Goal: Task Accomplishment & Management: Manage account settings

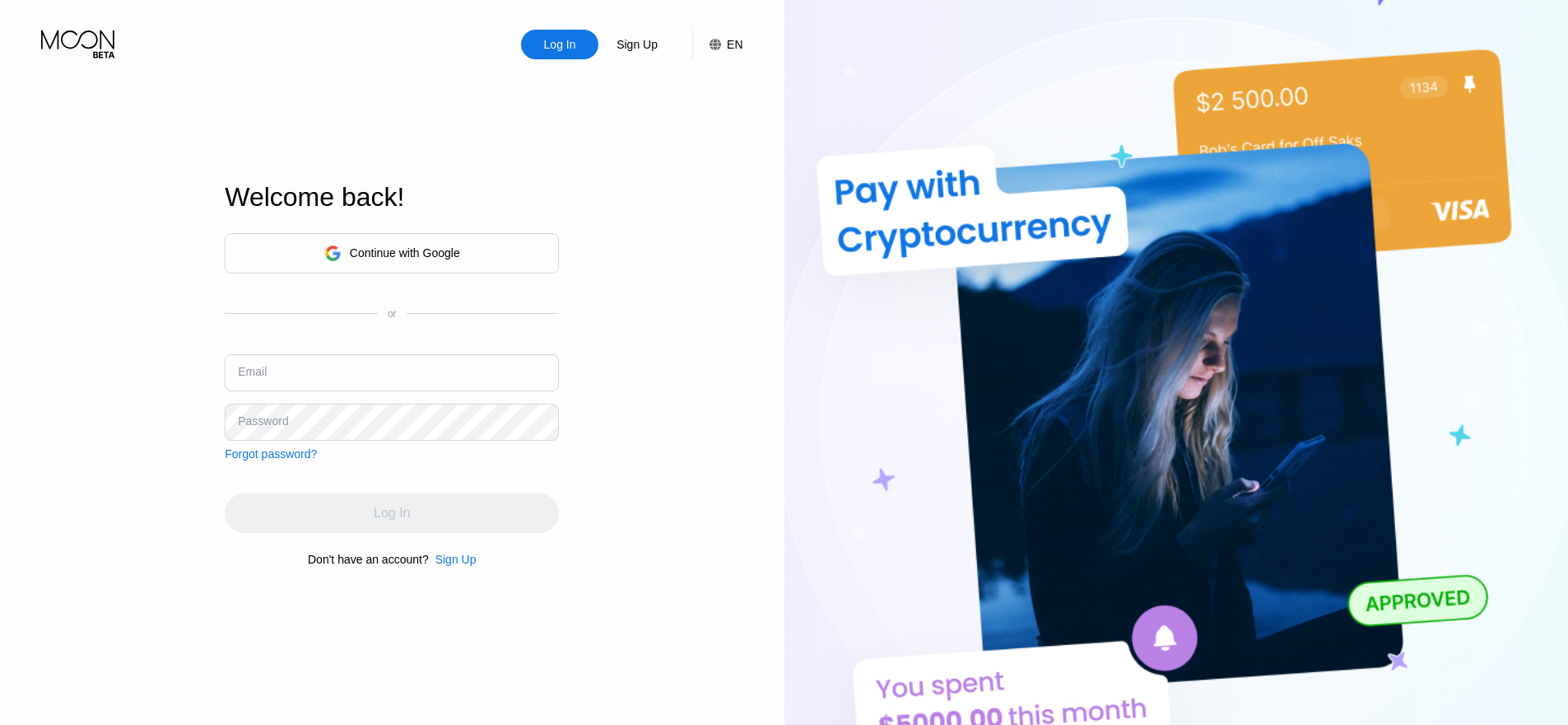
click at [469, 265] on div "Continue with Google" at bounding box center [392, 253] width 334 height 40
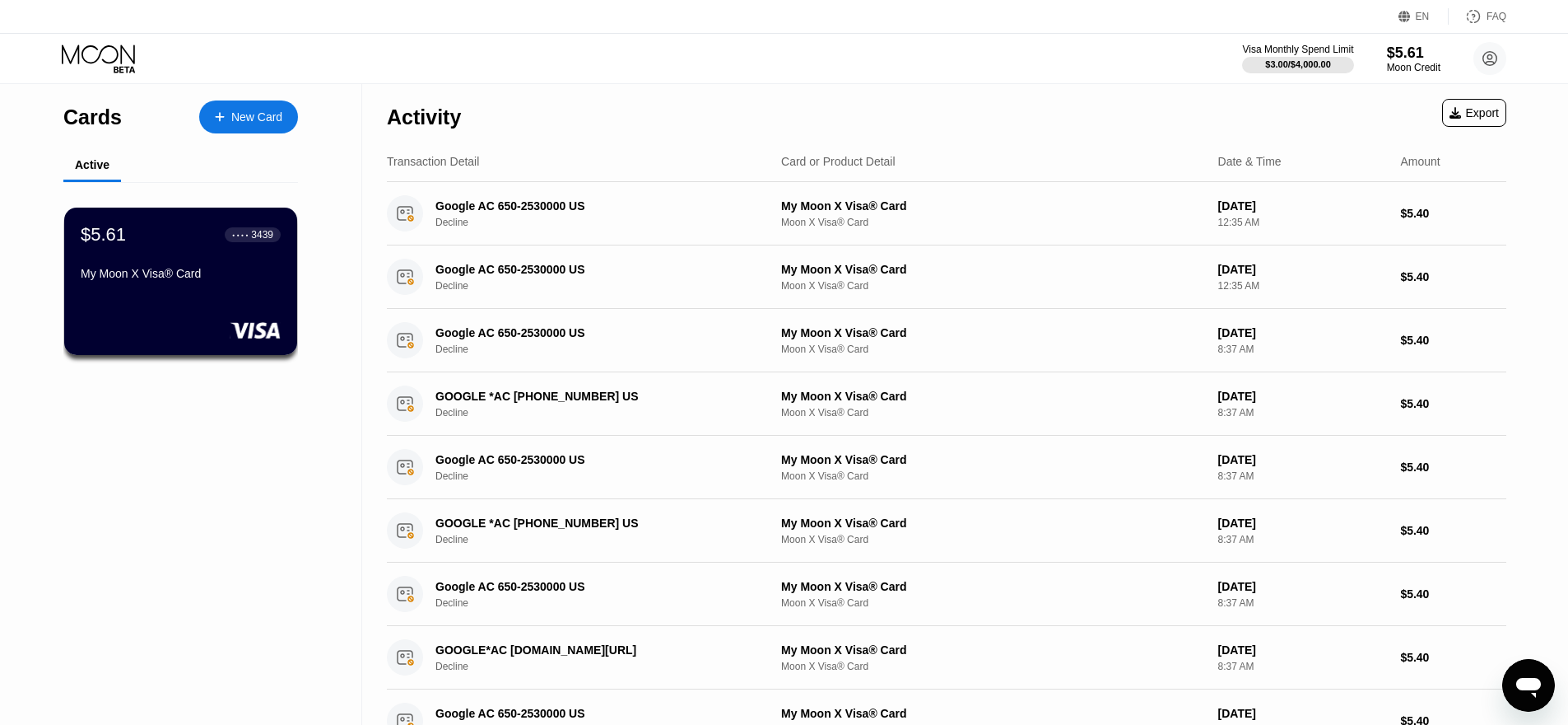
click at [113, 118] on div "Cards" at bounding box center [92, 117] width 59 height 24
click at [188, 299] on div "$5.61 ● ● ● ● 3439 My Moon X Visa® Card" at bounding box center [181, 281] width 235 height 149
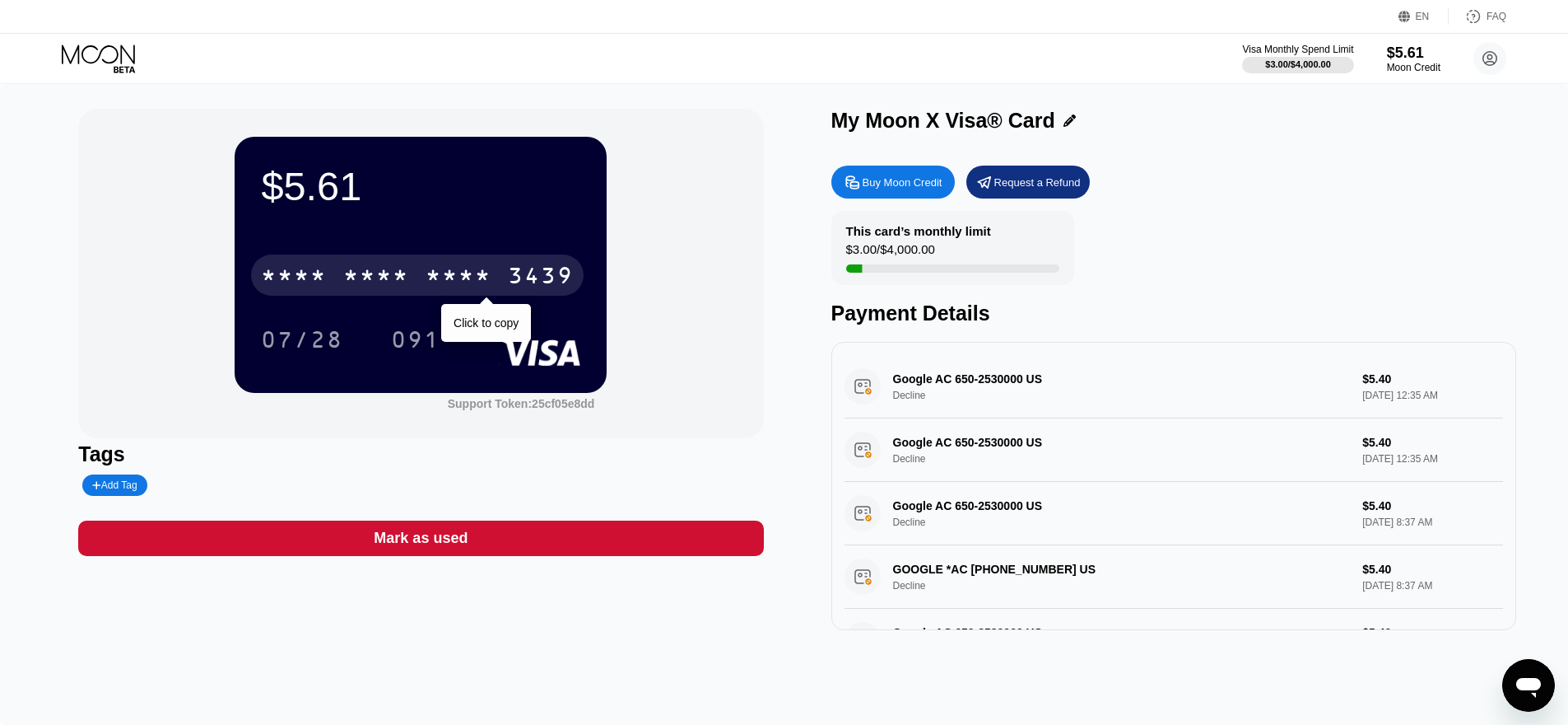
click at [406, 259] on div "* * * * * * * * * * * * 3439" at bounding box center [417, 275] width 333 height 41
click at [352, 266] on div "6500" at bounding box center [376, 277] width 66 height 26
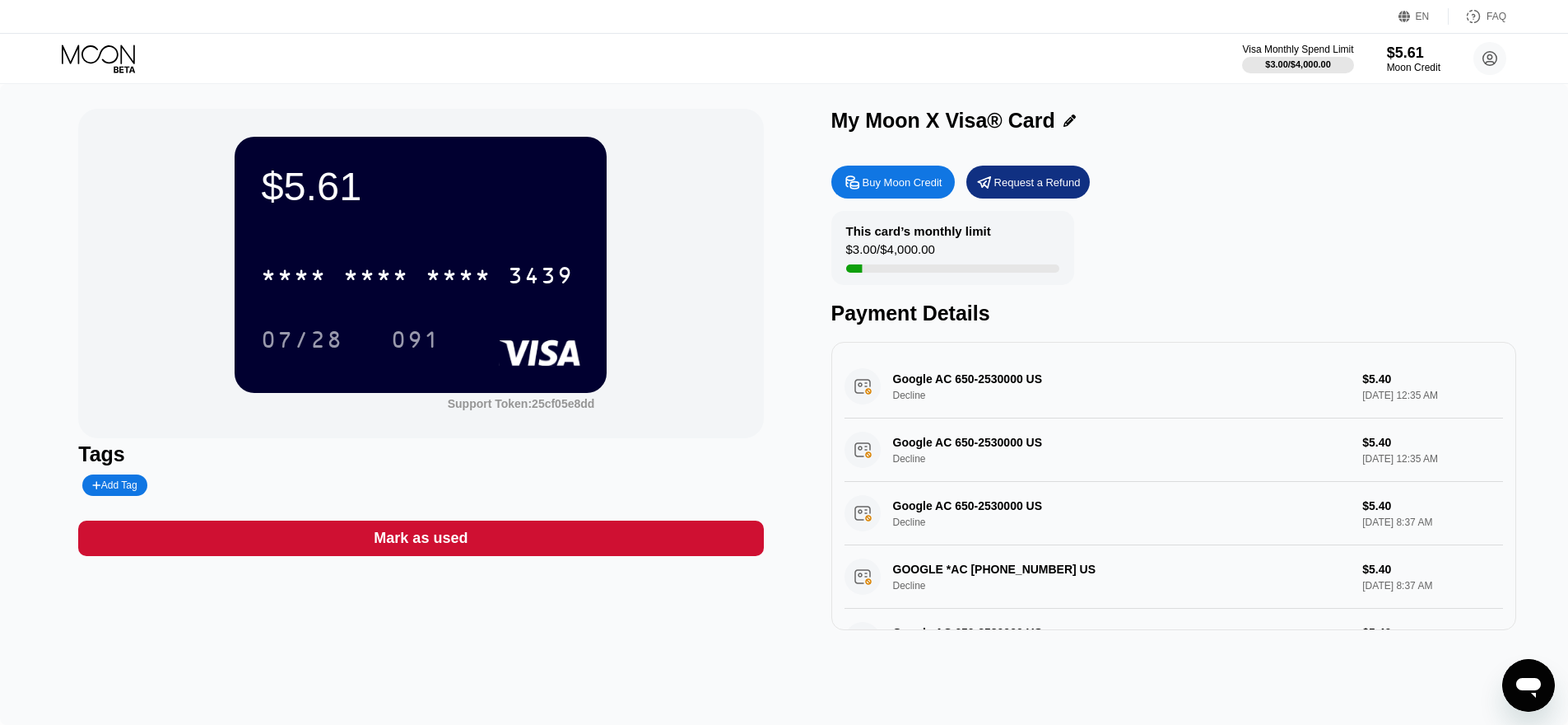
click at [306, 183] on div "$5.61" at bounding box center [421, 186] width 319 height 46
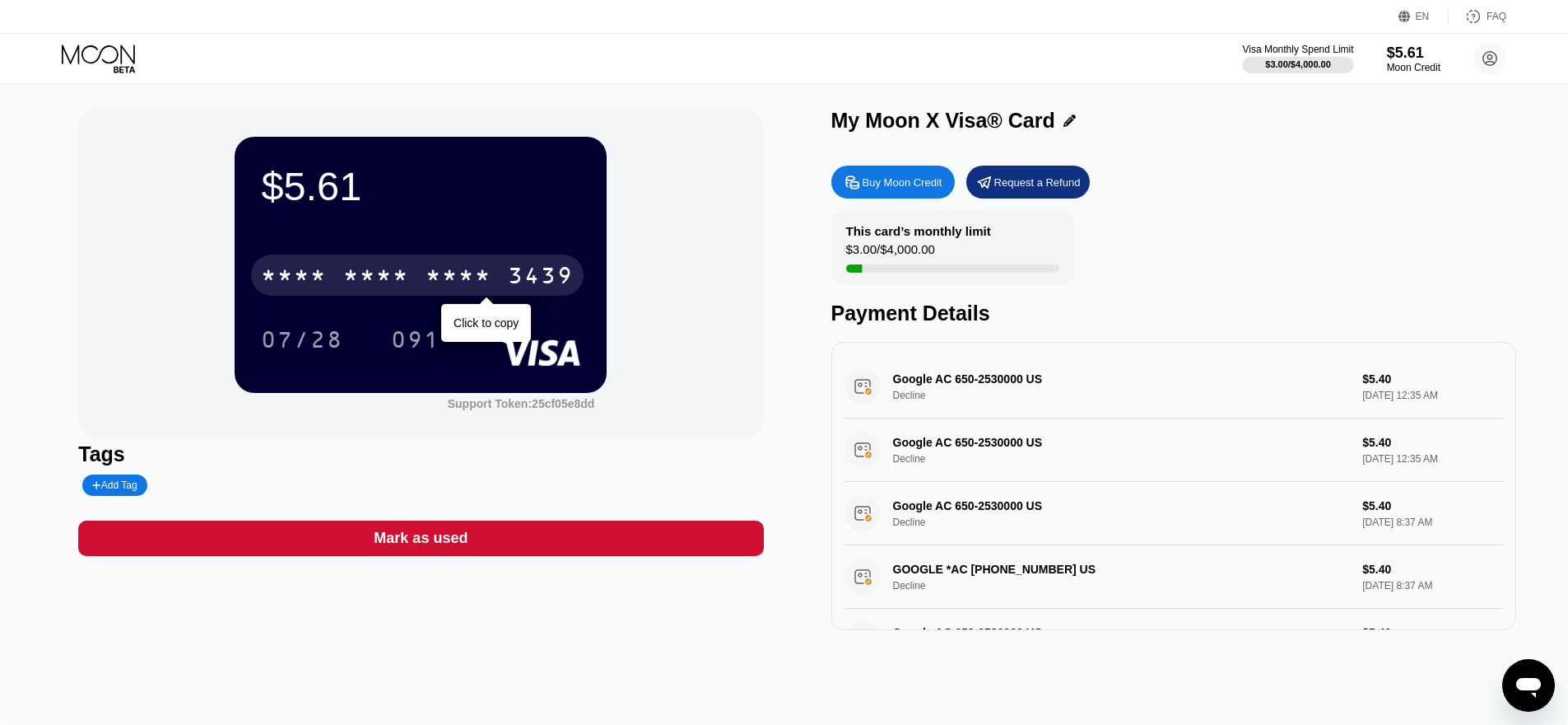
click at [501, 272] on div "* * * * * * * * * * * * 3439" at bounding box center [417, 275] width 333 height 41
click at [461, 276] on div "2799" at bounding box center [459, 277] width 66 height 26
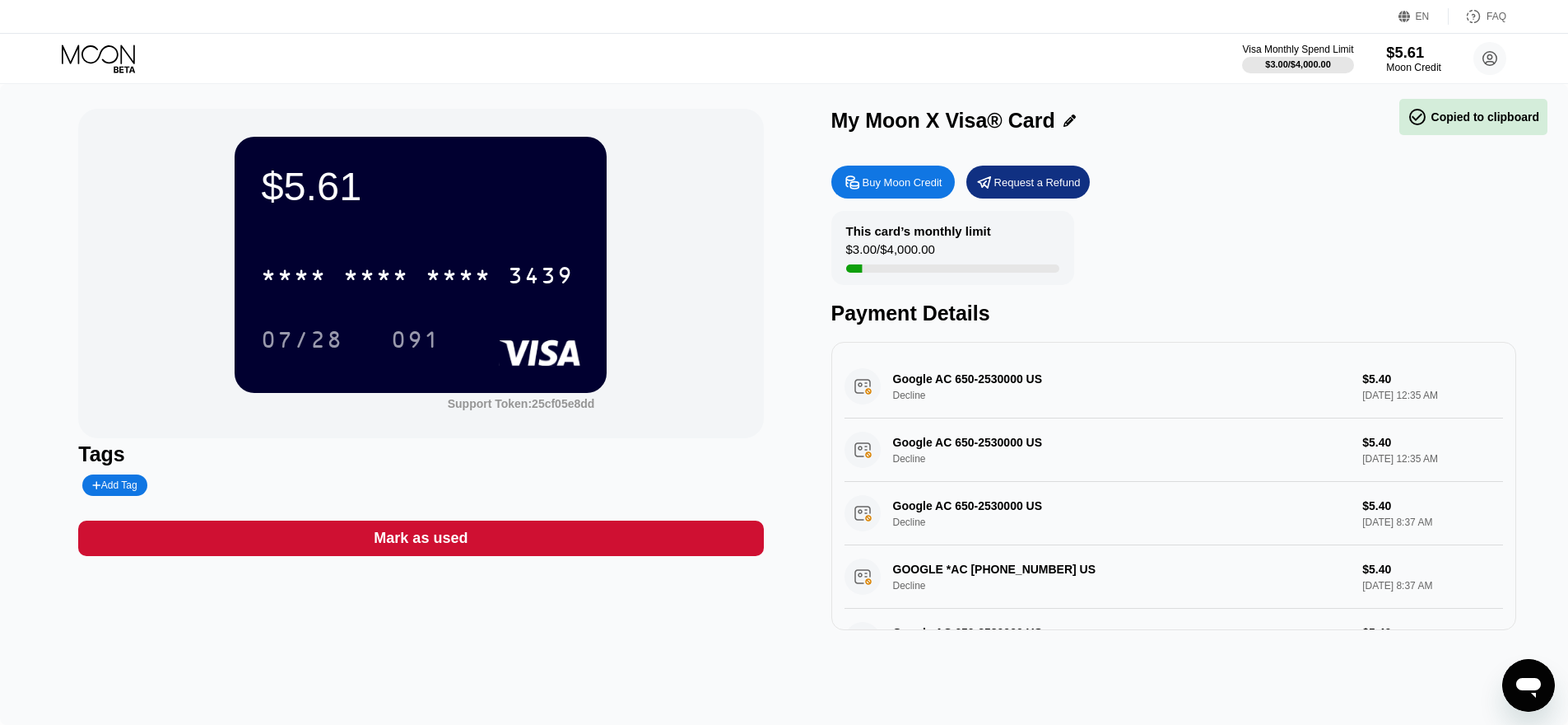
click at [1405, 60] on div "$5.61" at bounding box center [1414, 52] width 55 height 18
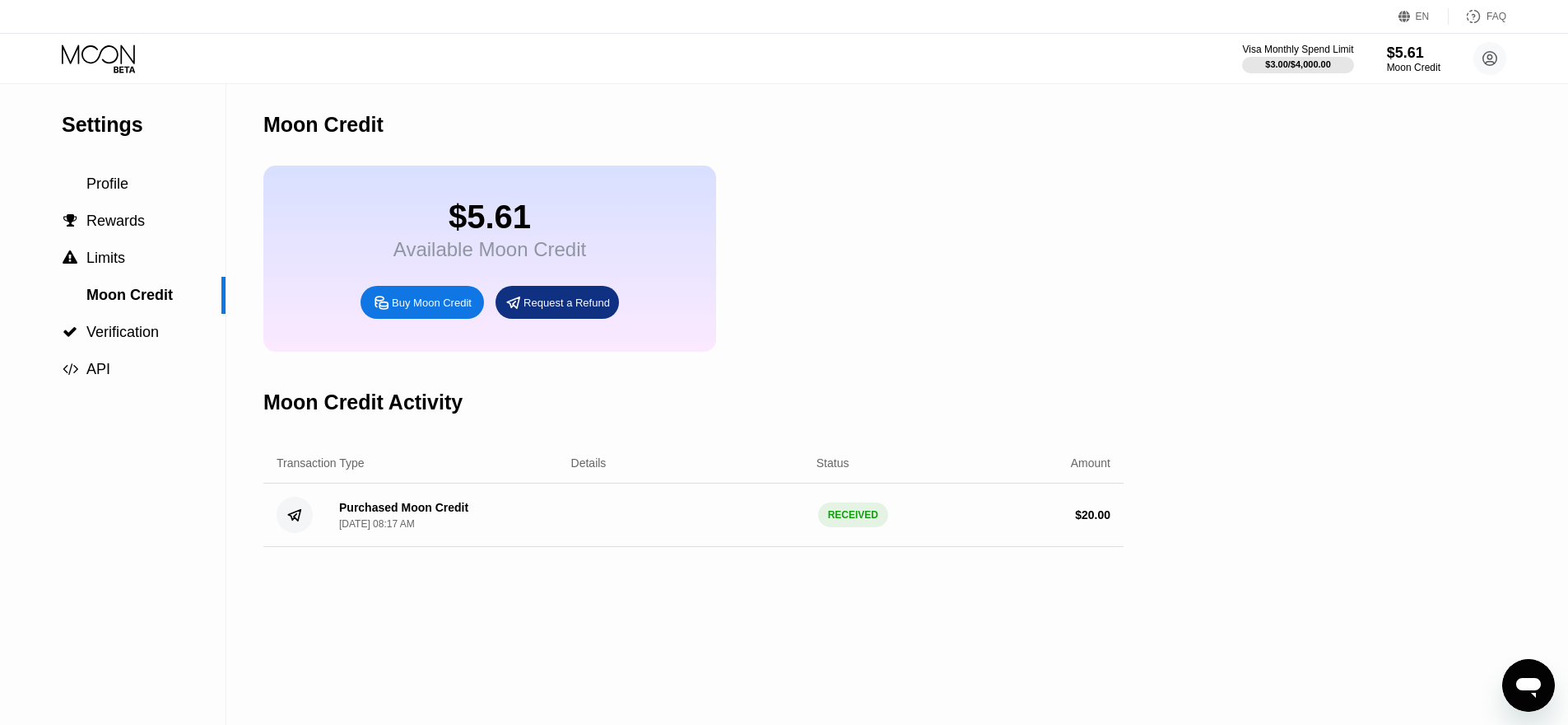
click at [525, 199] on div "$5.61" at bounding box center [490, 217] width 192 height 37
click at [1408, 71] on div "Moon Credit" at bounding box center [1414, 68] width 55 height 12
click at [1410, 60] on div "$5.61" at bounding box center [1414, 52] width 55 height 18
click at [1412, 52] on div "$5.61" at bounding box center [1414, 52] width 55 height 18
click at [142, 300] on span "Moon Credit" at bounding box center [129, 296] width 87 height 17
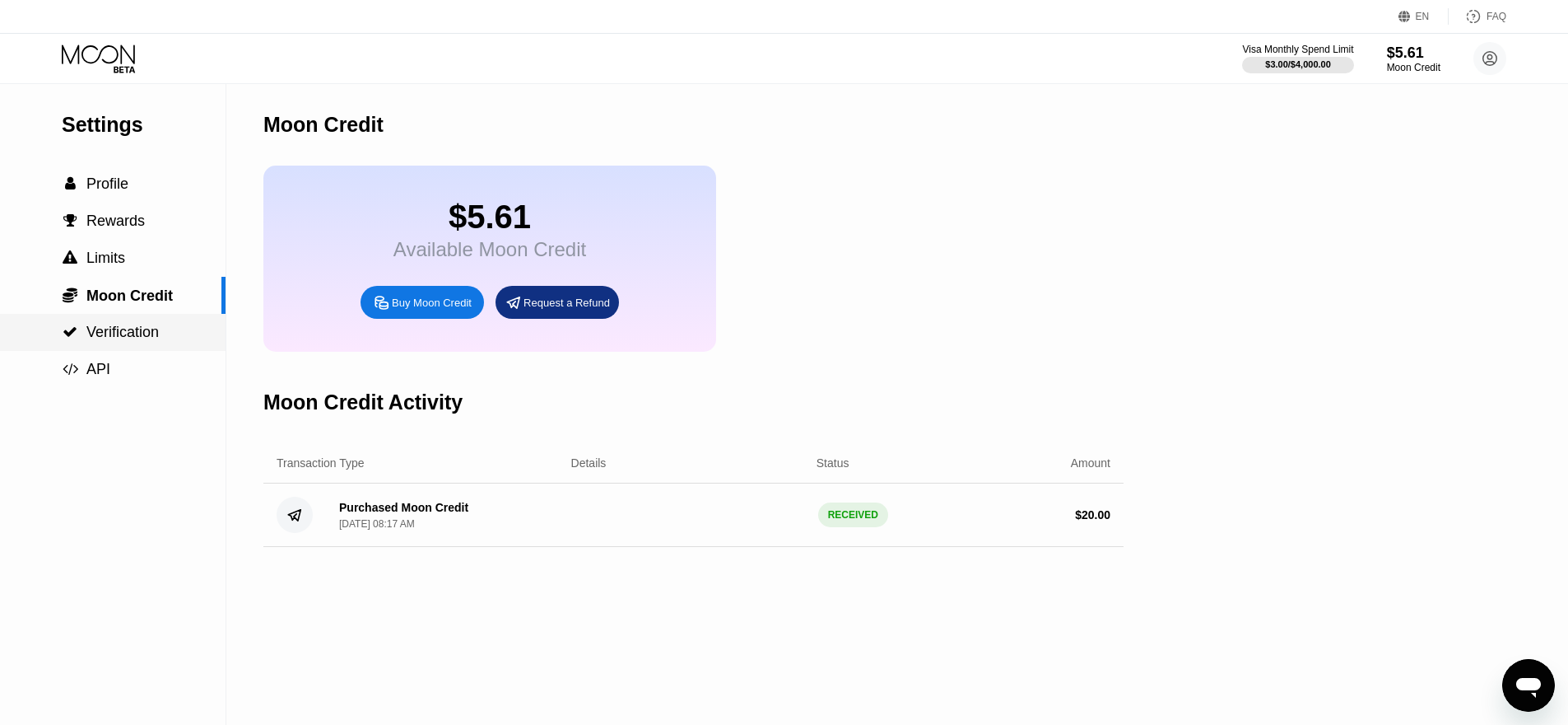
click at [120, 341] on div " Verification" at bounding box center [113, 332] width 226 height 37
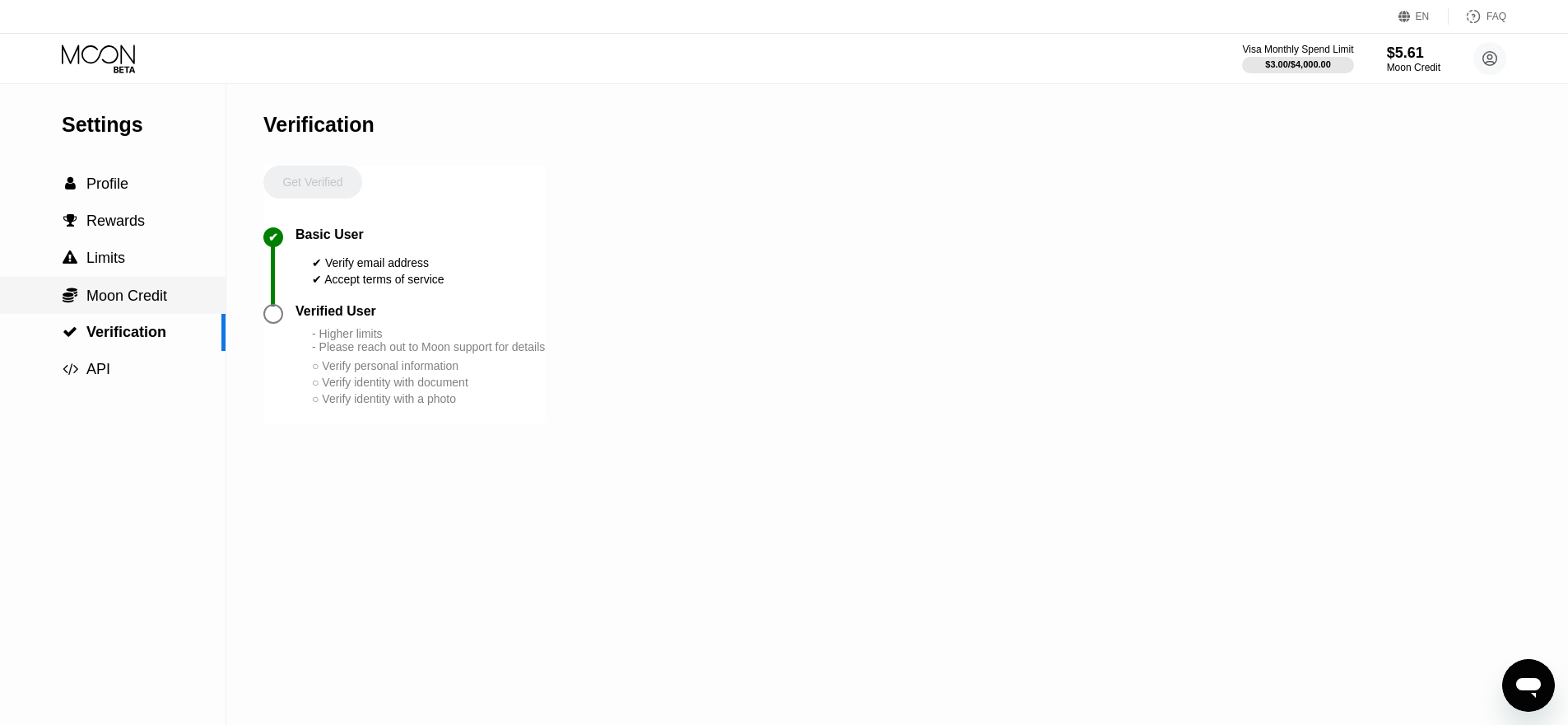
click at [134, 307] on div " Moon Credit" at bounding box center [113, 295] width 226 height 37
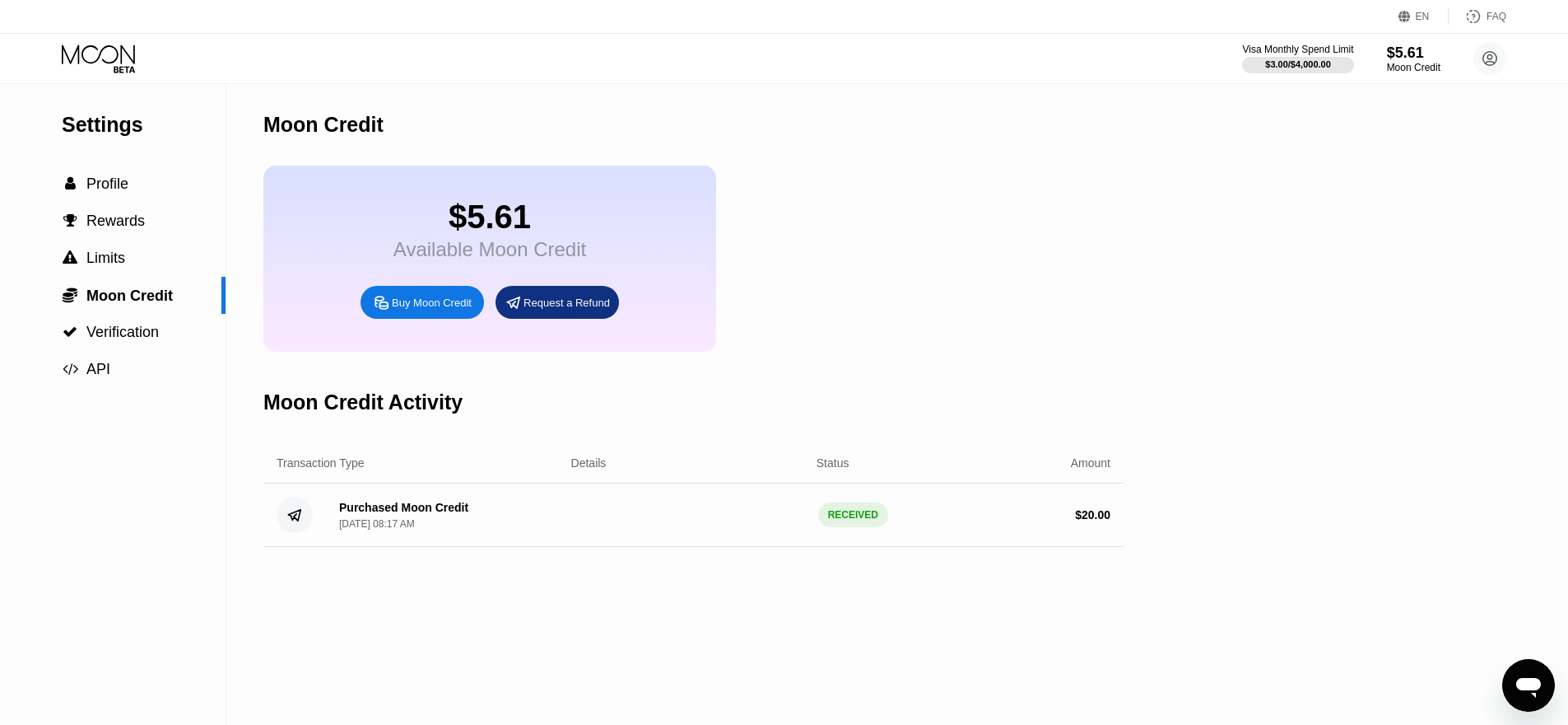
click at [410, 511] on div "Purchased Moon Credit" at bounding box center [404, 507] width 129 height 13
click at [1406, 77] on div "Visa Monthly Spend Limit $3.00 / $4,000.00 $5.61 Moon Credit James Zhu james.zh…" at bounding box center [784, 58] width 1568 height 50
click at [1419, 62] on div "Moon Credit" at bounding box center [1414, 68] width 54 height 12
